Goal: Task Accomplishment & Management: Manage account settings

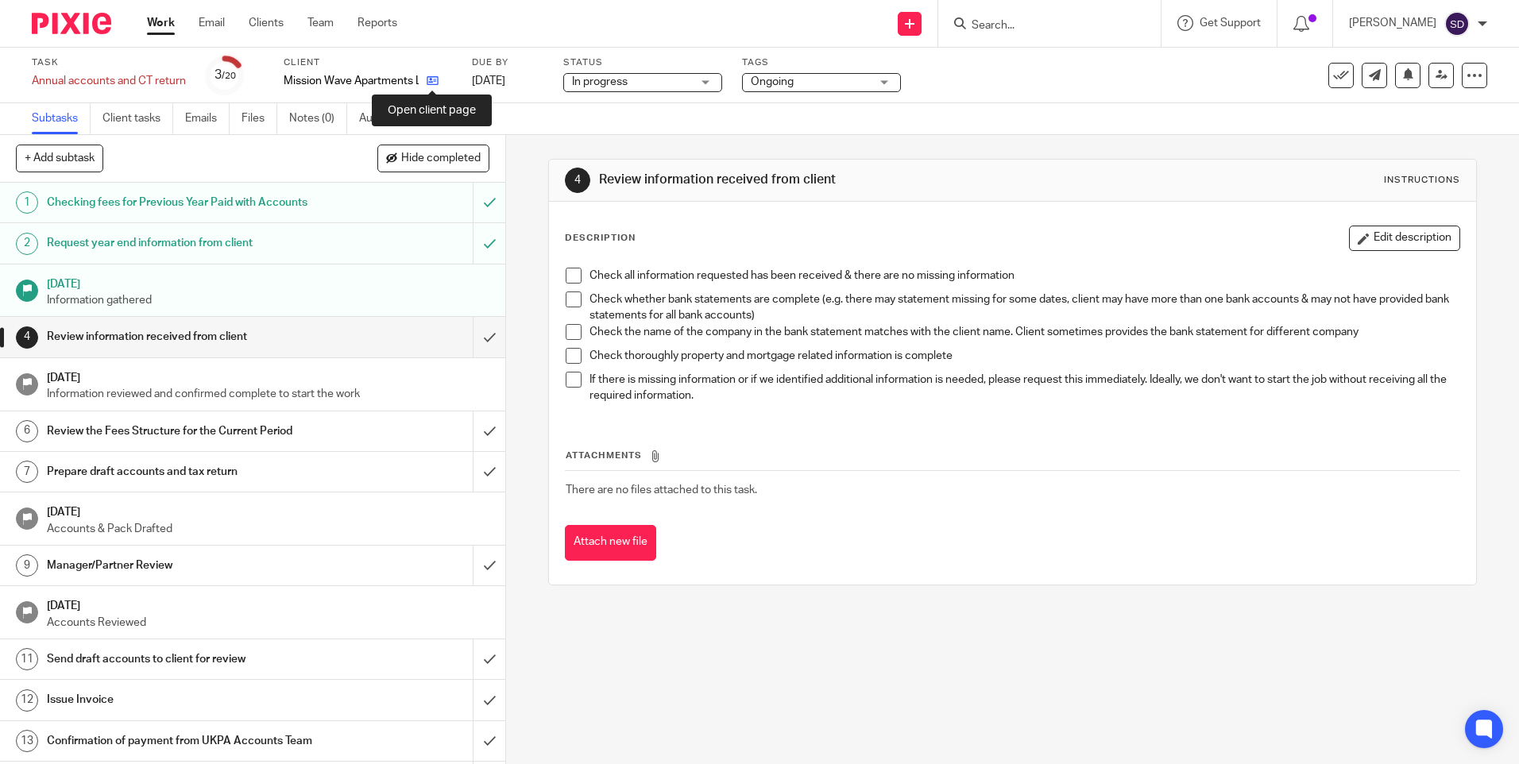
click at [438, 83] on icon at bounding box center [433, 81] width 12 height 12
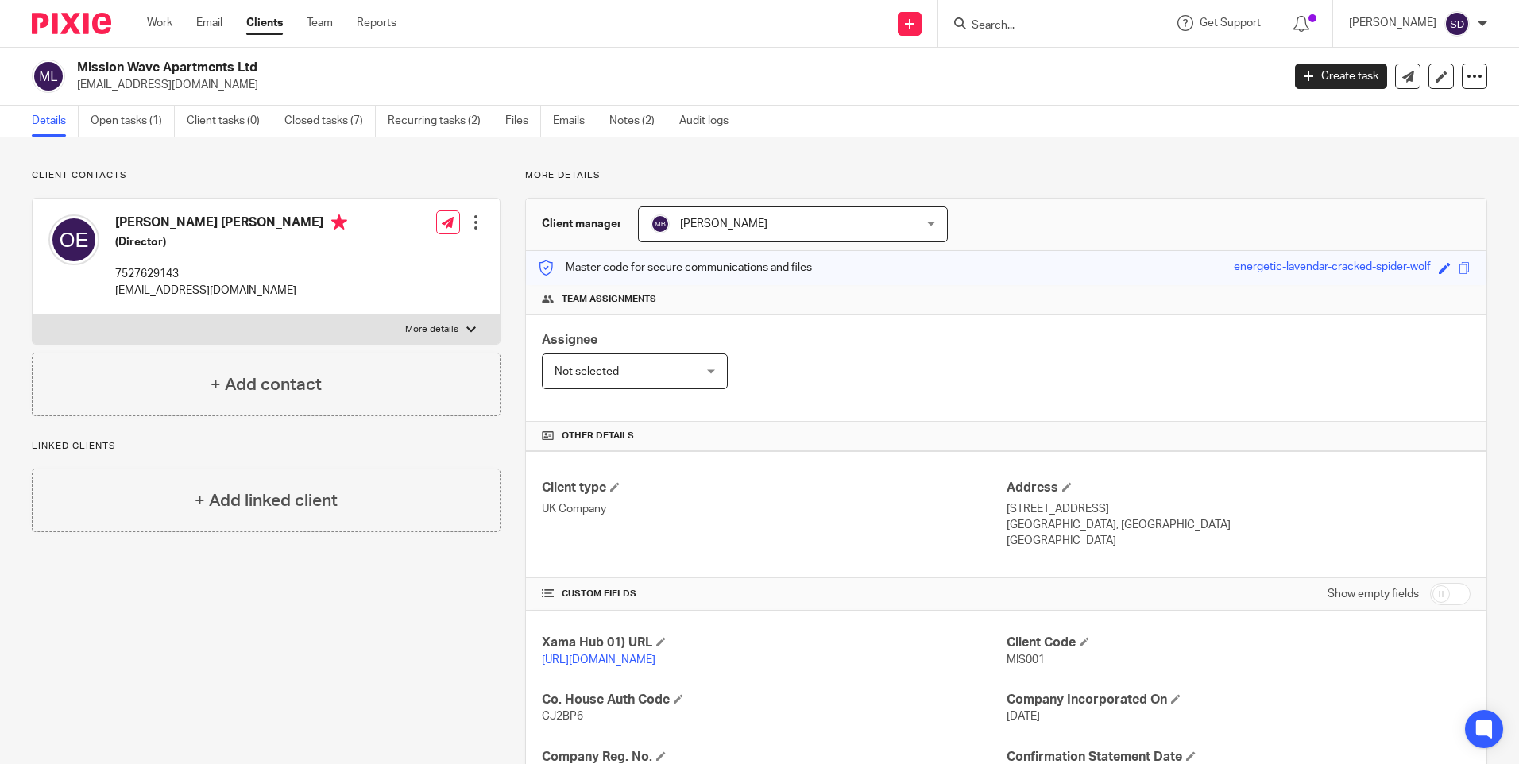
click at [77, 65] on h2 "Mission Wave Apartments Ltd" at bounding box center [554, 68] width 955 height 17
drag, startPoint x: 77, startPoint y: 65, endPoint x: 249, endPoint y: 67, distance: 172.4
click at [249, 67] on h2 "Mission Wave Apartments Ltd" at bounding box center [554, 68] width 955 height 17
copy h2 "Mission Wave Apartments Ltd"
click at [730, 126] on link "Audit logs" at bounding box center [709, 121] width 61 height 31
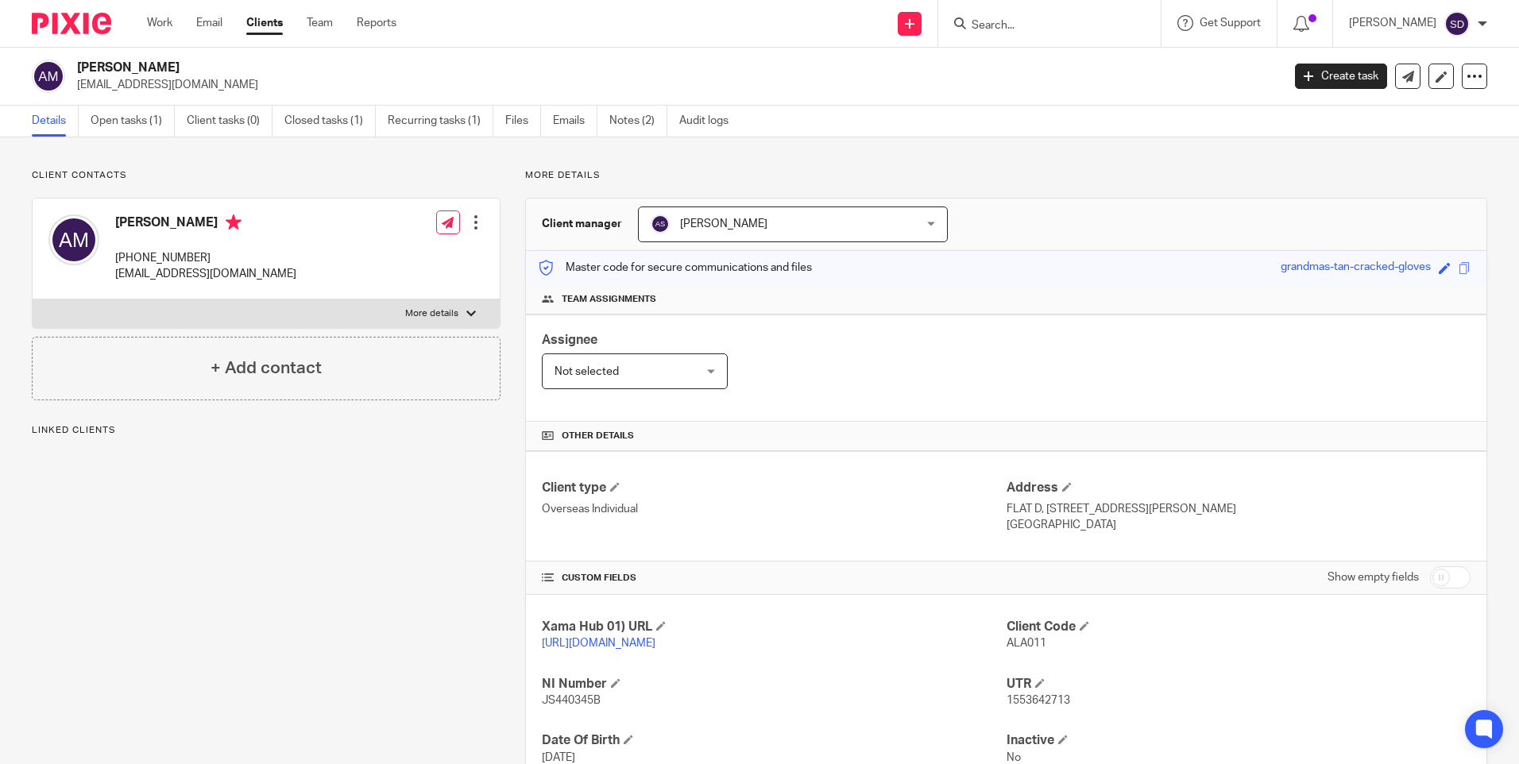
click at [120, 251] on p "[PHONE_NUMBER]" at bounding box center [205, 258] width 181 height 16
drag, startPoint x: 114, startPoint y: 255, endPoint x: 197, endPoint y: 256, distance: 83.4
click at [197, 256] on div "[PERSON_NAME] [PHONE_NUMBER] [EMAIL_ADDRESS][DOMAIN_NAME]" at bounding box center [172, 249] width 248 height 84
copy p "[PHONE_NUMBER]"
click at [654, 126] on link "Notes (2)" at bounding box center [638, 121] width 58 height 31
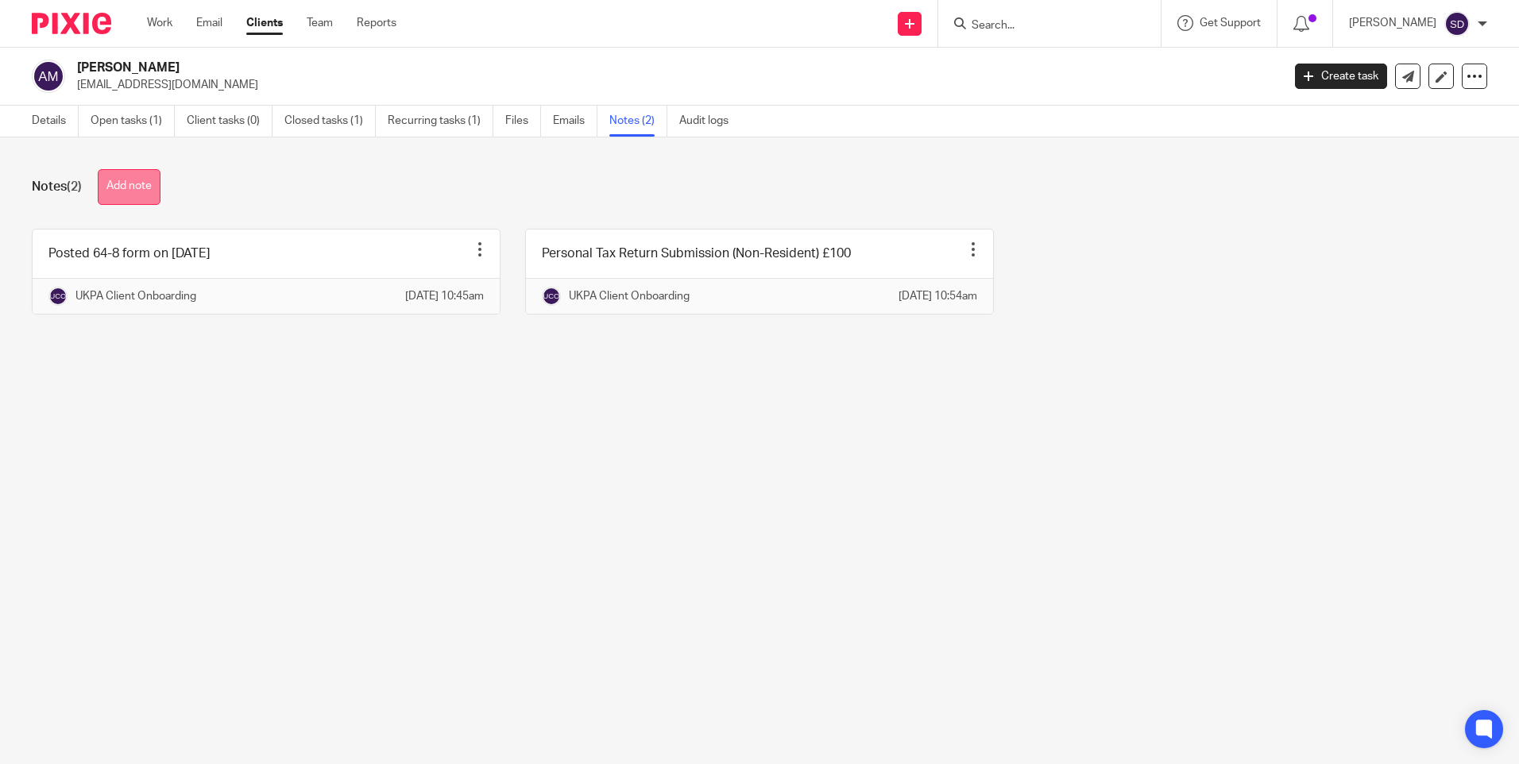
click at [124, 192] on button "Add note" at bounding box center [129, 187] width 63 height 36
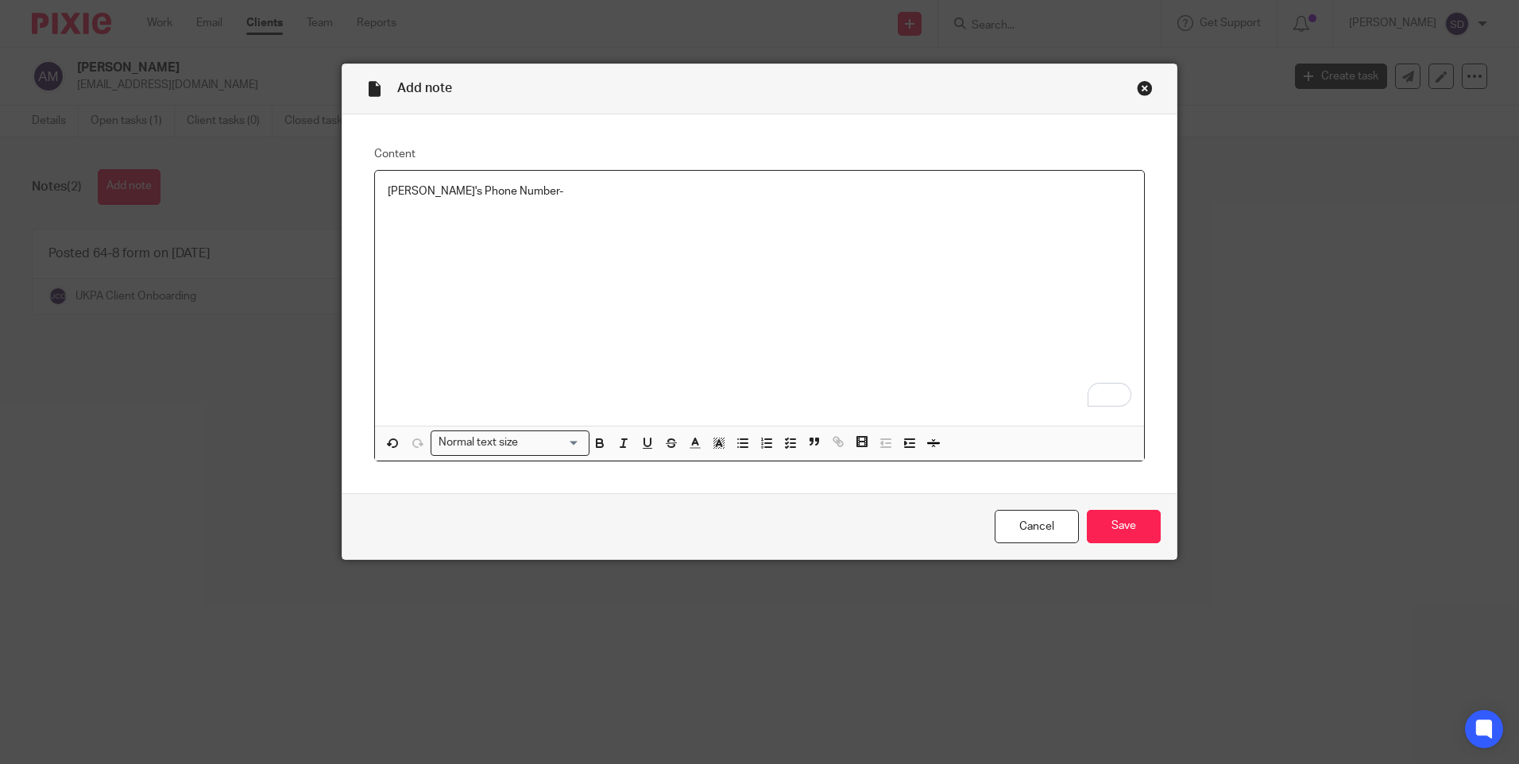
click at [532, 192] on p "Richard's Phone Number-" at bounding box center [760, 192] width 744 height 16
click at [1144, 531] on input "Save" at bounding box center [1124, 527] width 74 height 34
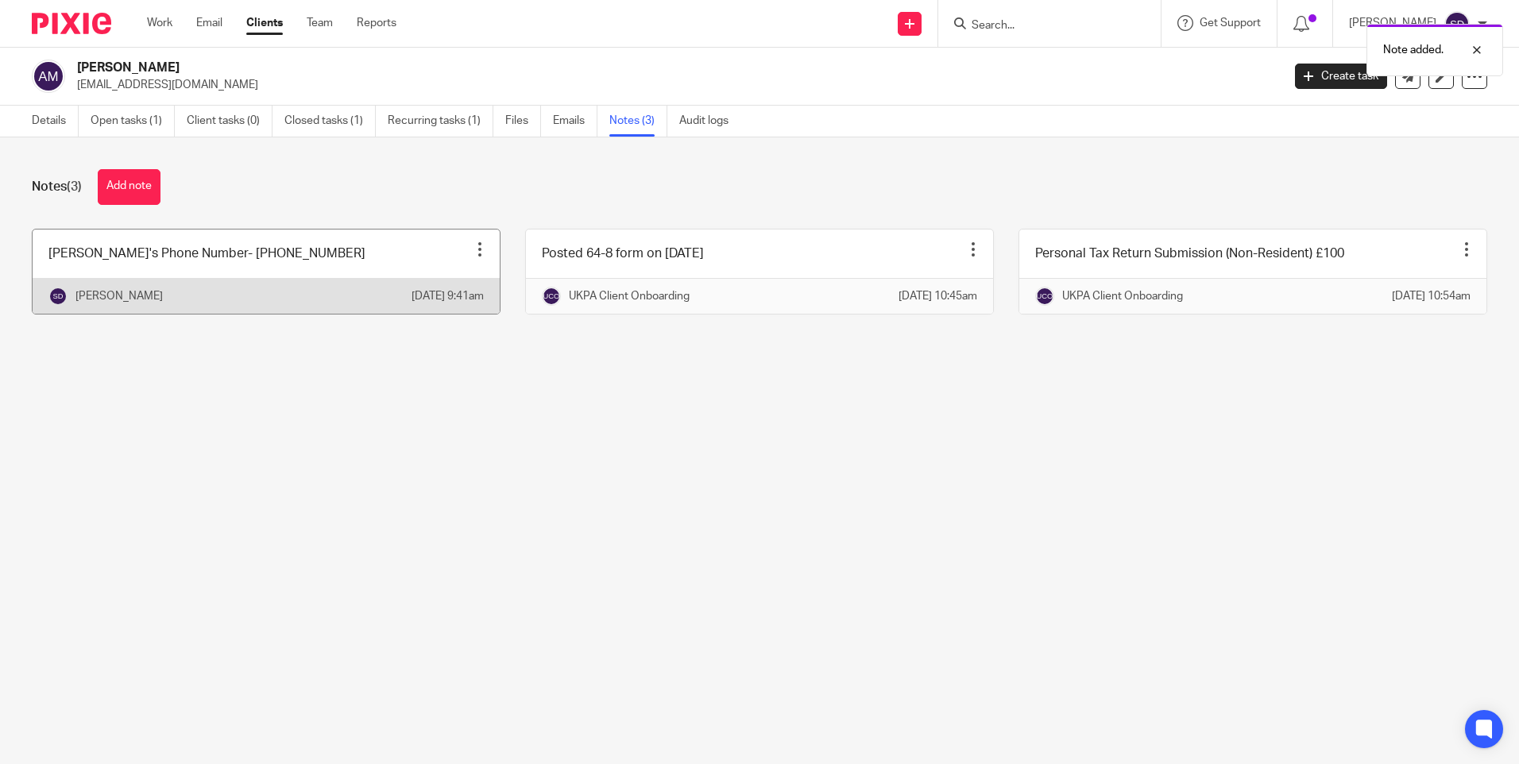
click at [194, 273] on link at bounding box center [266, 272] width 467 height 84
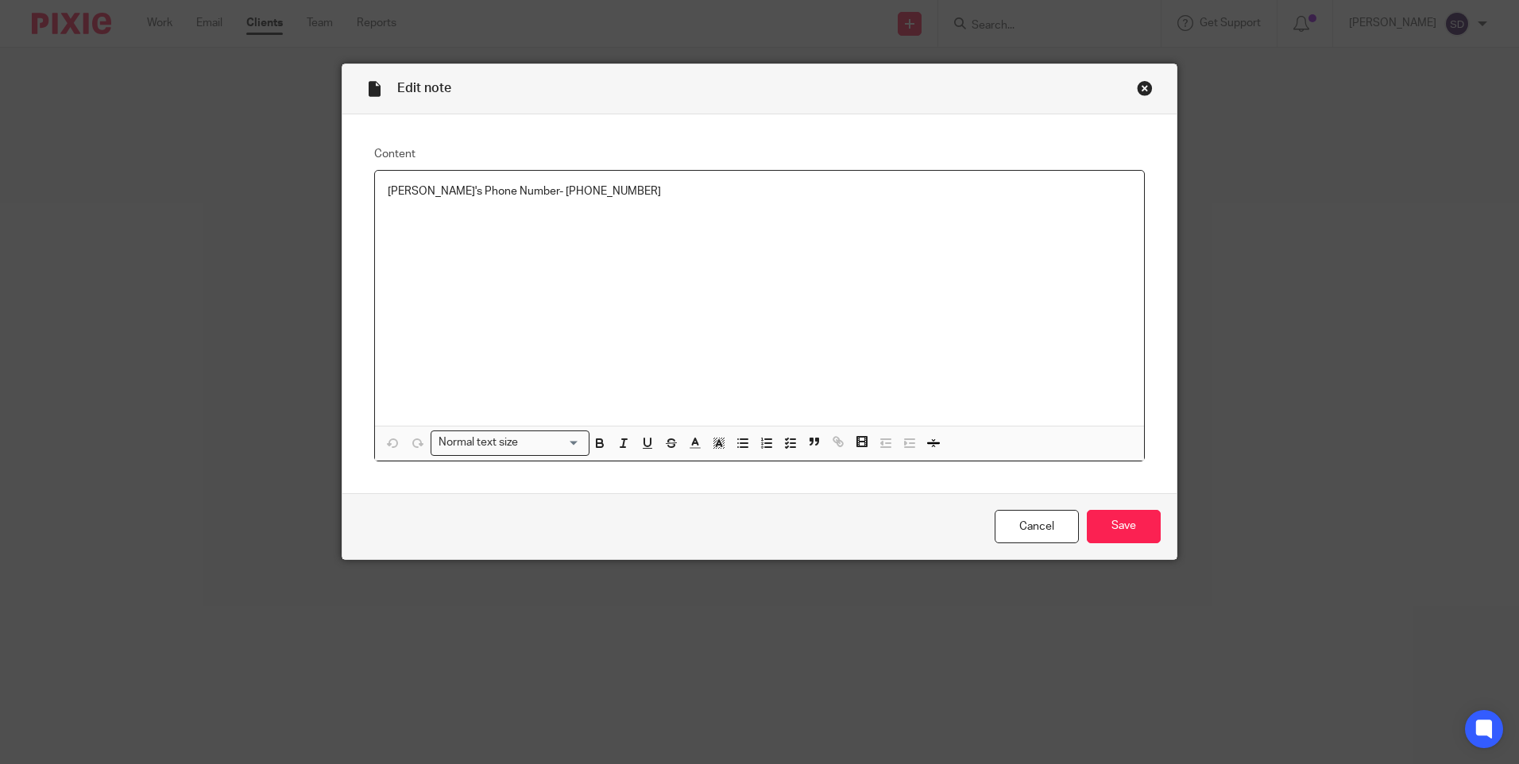
click at [419, 191] on p "[PERSON_NAME]'s Phone Number- [PHONE_NUMBER]" at bounding box center [760, 192] width 744 height 16
click at [1134, 531] on input "Save" at bounding box center [1124, 527] width 74 height 34
